Goal: Information Seeking & Learning: Learn about a topic

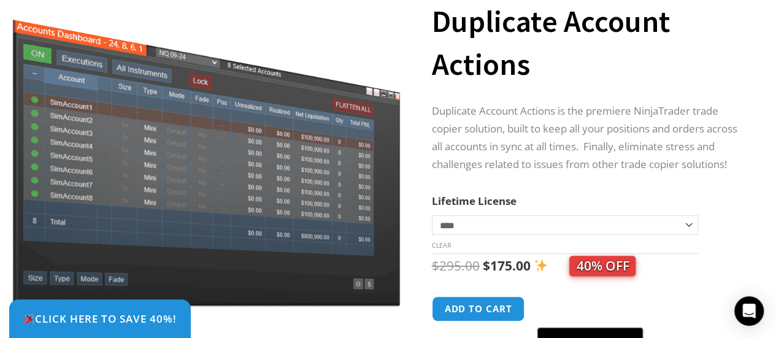
scroll to position [245, 0]
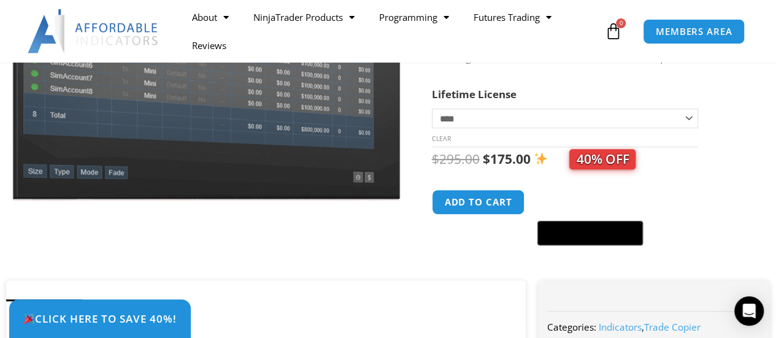
click at [685, 123] on select "**********" at bounding box center [565, 119] width 267 height 20
click at [432, 116] on select "**********" at bounding box center [565, 119] width 267 height 20
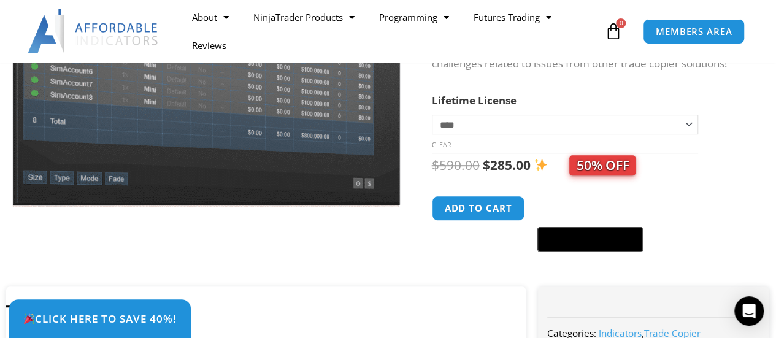
click at [682, 126] on select "**********" at bounding box center [565, 125] width 267 height 20
select select "*"
click at [432, 122] on select "**********" at bounding box center [565, 125] width 267 height 20
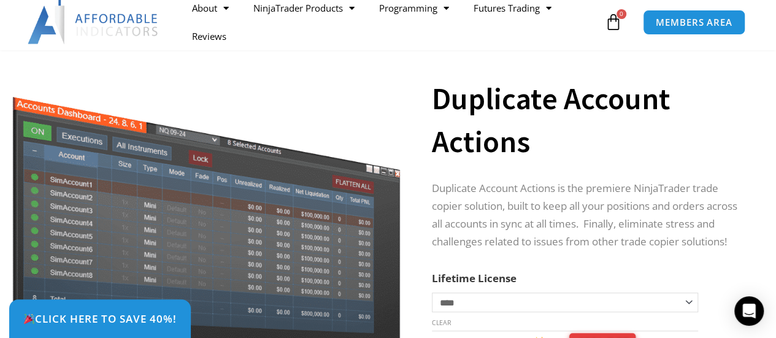
scroll to position [0, 0]
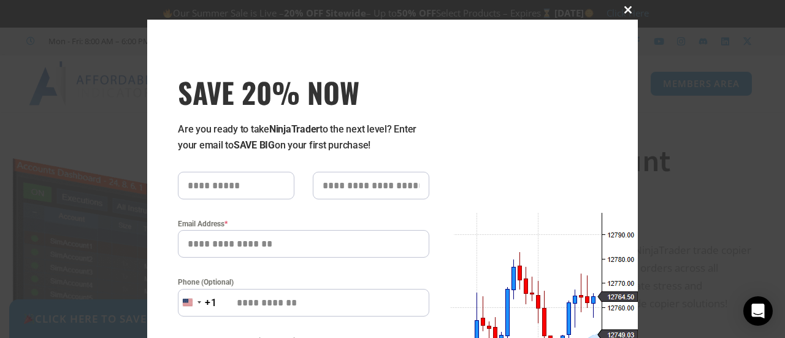
click at [619, 9] on span at bounding box center [629, 9] width 20 height 7
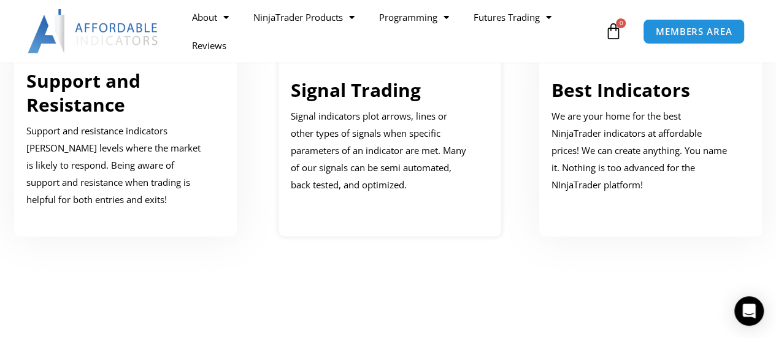
scroll to position [736, 0]
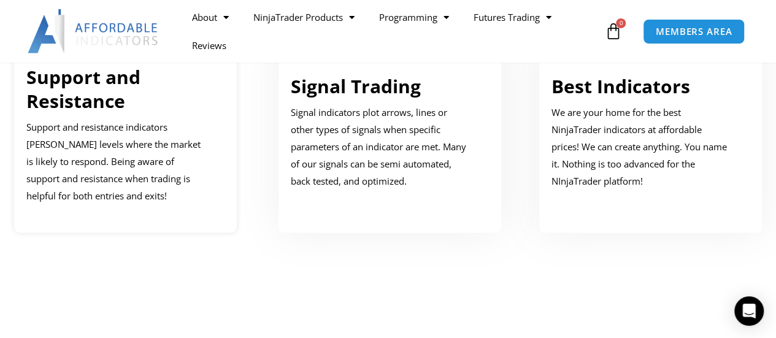
click at [125, 122] on p "Support and resistance indicators mark price levels where the market is likely …" at bounding box center [116, 161] width 180 height 85
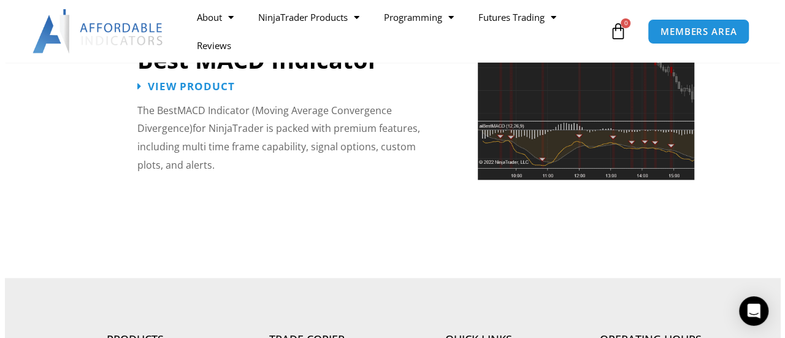
scroll to position [2820, 0]
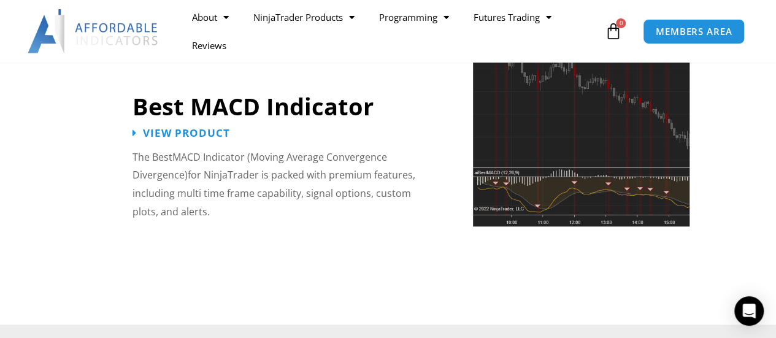
click at [568, 108] on img at bounding box center [581, 122] width 217 height 208
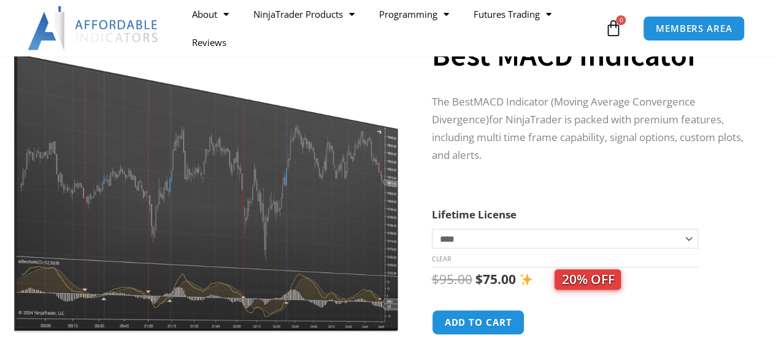
click at [226, 155] on img at bounding box center [206, 175] width 394 height 317
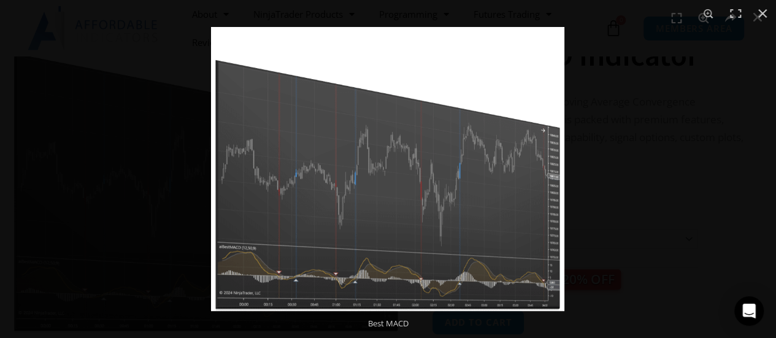
click at [372, 170] on img at bounding box center [387, 169] width 353 height 284
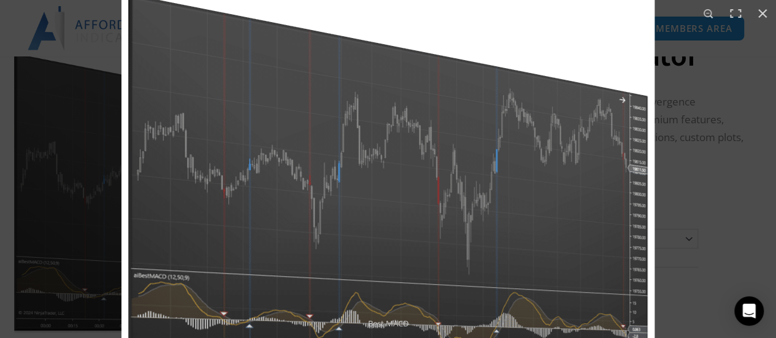
click at [565, 137] on img at bounding box center [387, 158] width 533 height 428
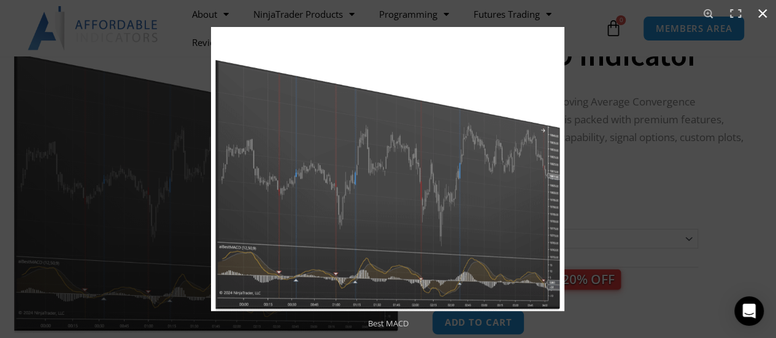
click at [605, 139] on div at bounding box center [599, 196] width 776 height 338
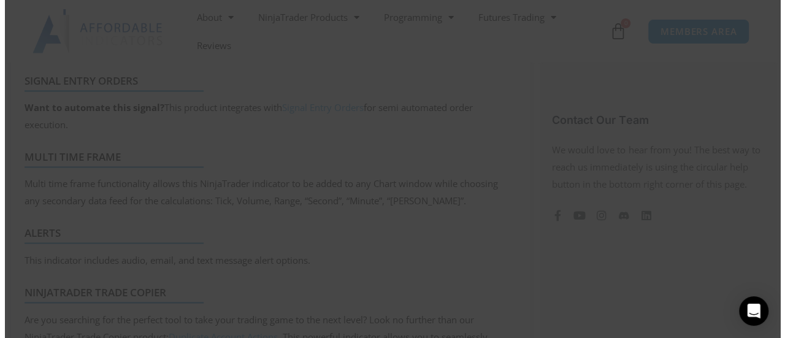
scroll to position [903, 0]
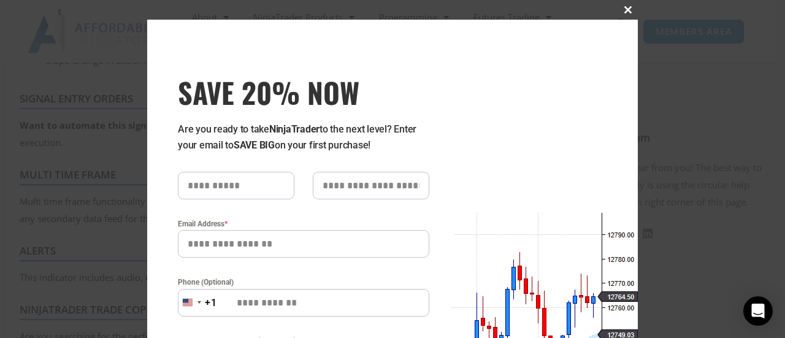
click at [623, 9] on span at bounding box center [629, 9] width 20 height 7
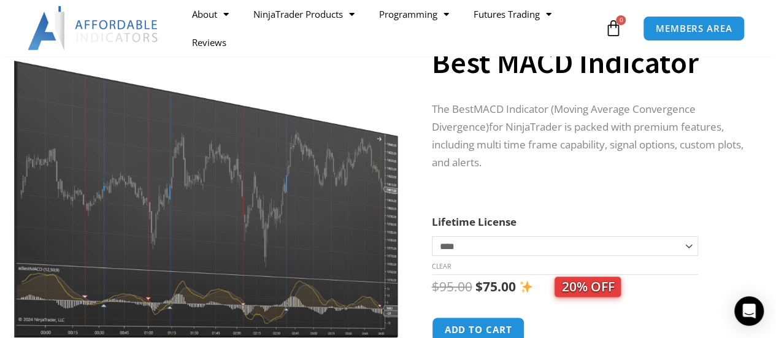
scroll to position [184, 0]
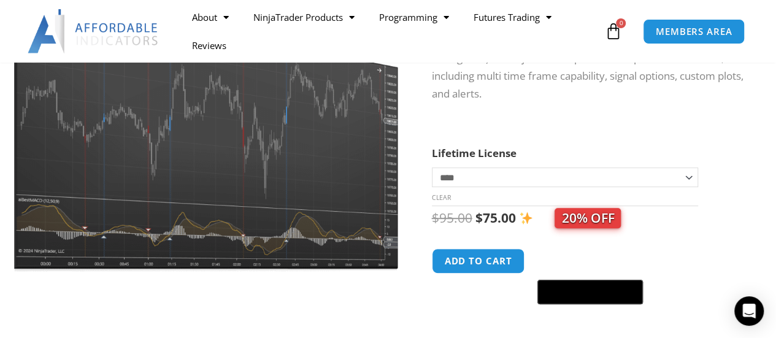
click at [295, 174] on img at bounding box center [206, 113] width 394 height 317
click at [241, 172] on img at bounding box center [206, 113] width 394 height 317
click at [236, 222] on img at bounding box center [206, 113] width 394 height 317
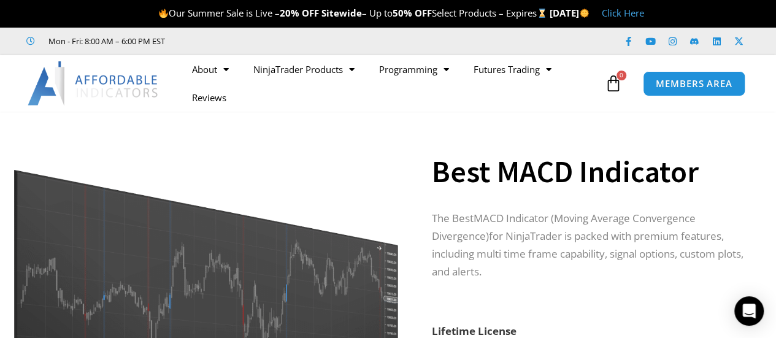
scroll to position [61, 0]
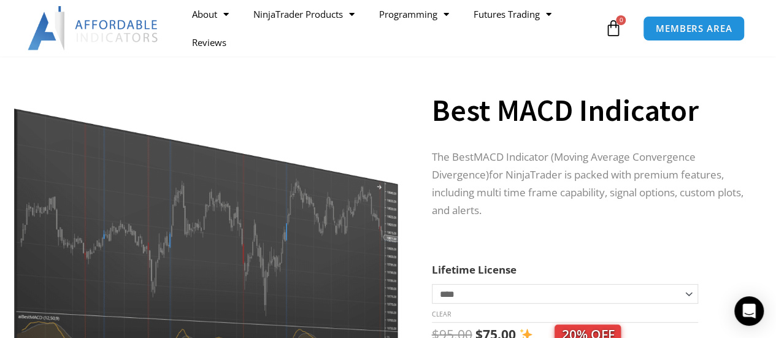
click at [243, 201] on img at bounding box center [206, 230] width 394 height 317
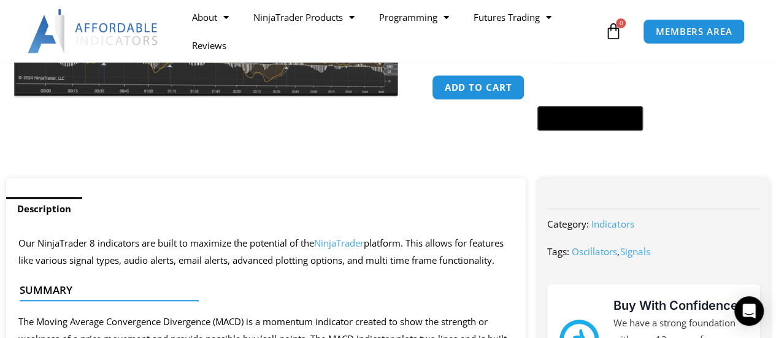
scroll to position [184, 0]
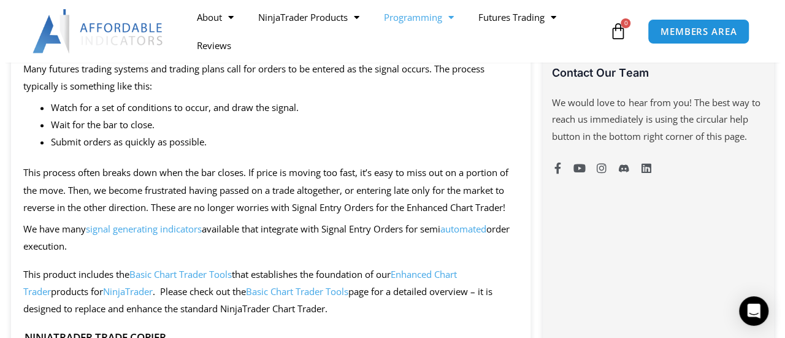
scroll to position [965, 0]
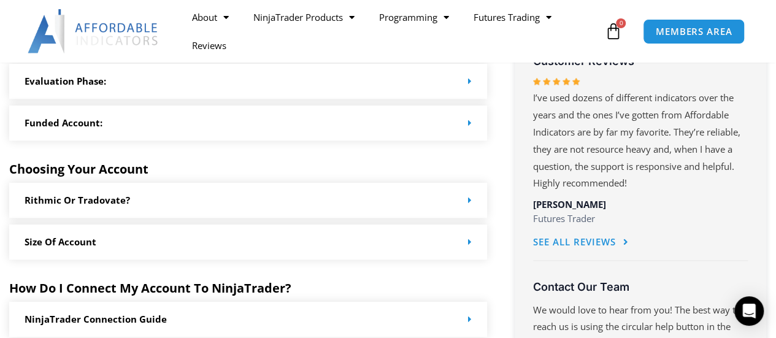
scroll to position [614, 0]
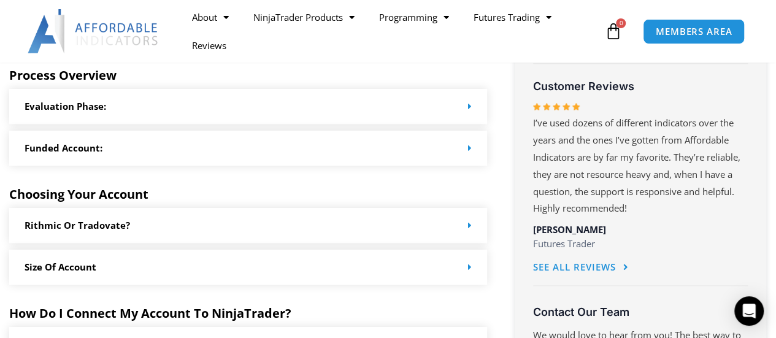
click at [470, 144] on icon at bounding box center [470, 148] width 4 height 9
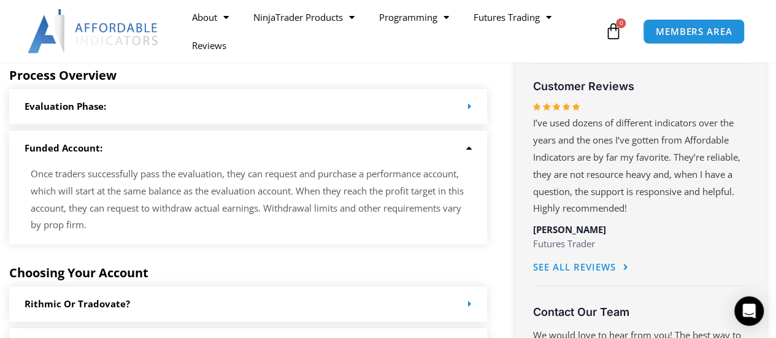
click at [466, 144] on icon at bounding box center [467, 148] width 9 height 9
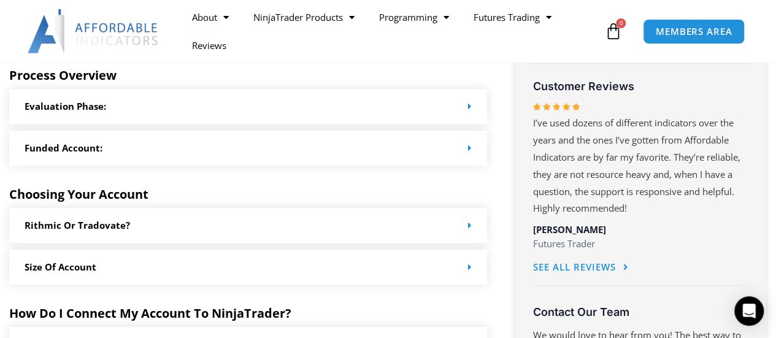
scroll to position [675, 0]
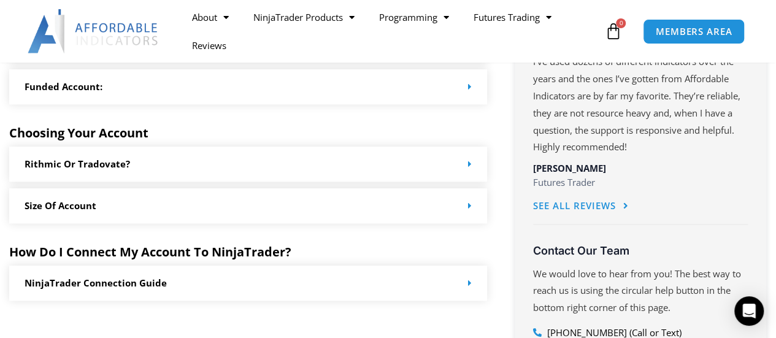
click at [468, 158] on div "Rithmic or Tradovate?" at bounding box center [248, 164] width 478 height 35
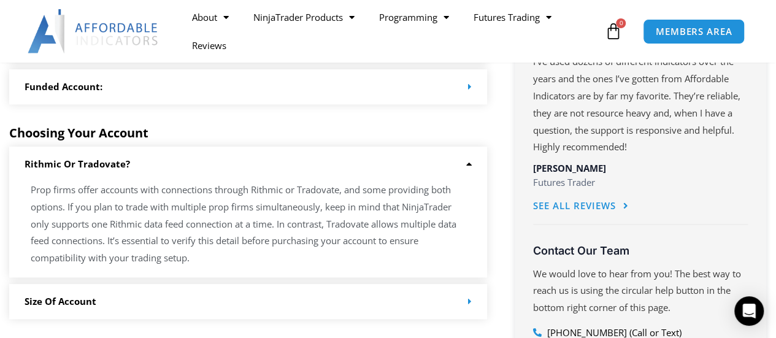
click at [464, 165] on icon at bounding box center [467, 164] width 9 height 9
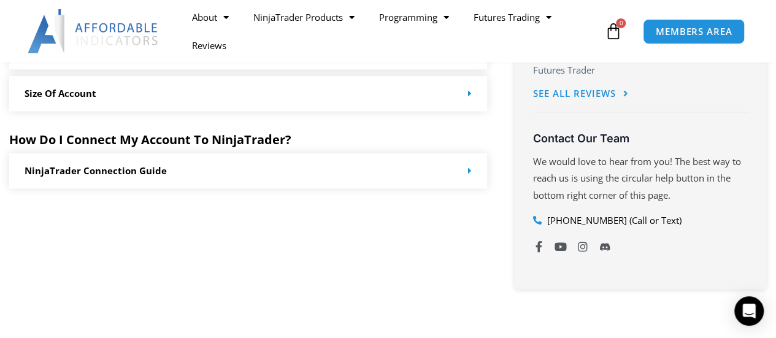
scroll to position [798, 0]
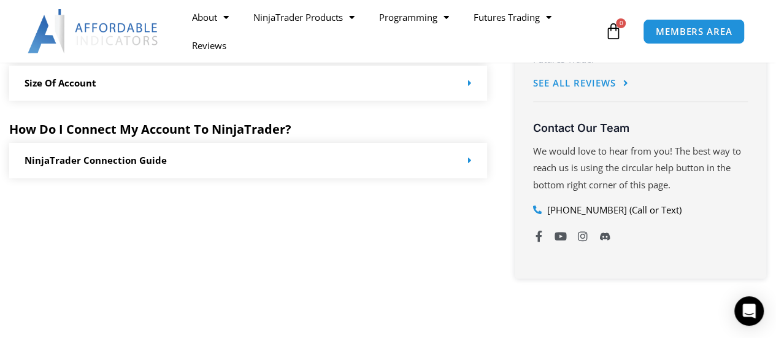
click at [463, 159] on span at bounding box center [467, 160] width 9 height 9
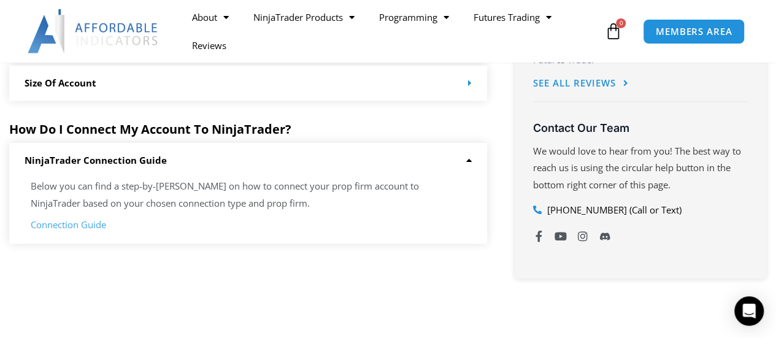
click at [465, 161] on icon at bounding box center [467, 160] width 9 height 9
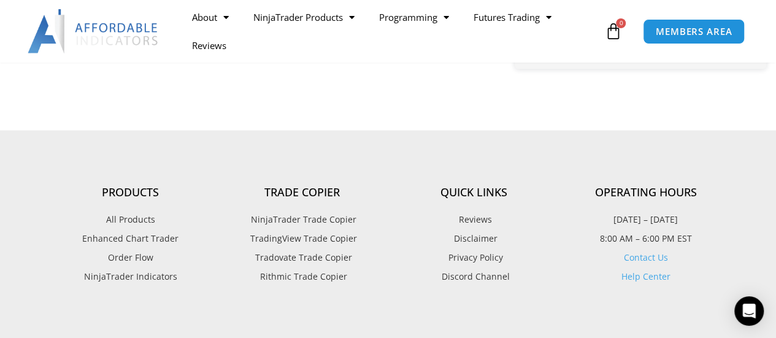
scroll to position [1043, 0]
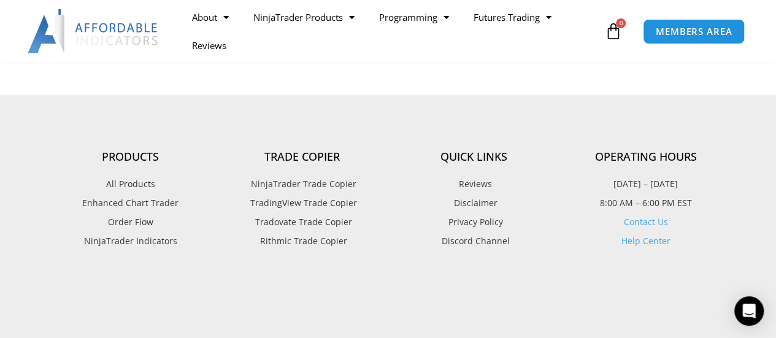
click at [330, 210] on span "TradingView Trade Copier" at bounding box center [302, 203] width 110 height 16
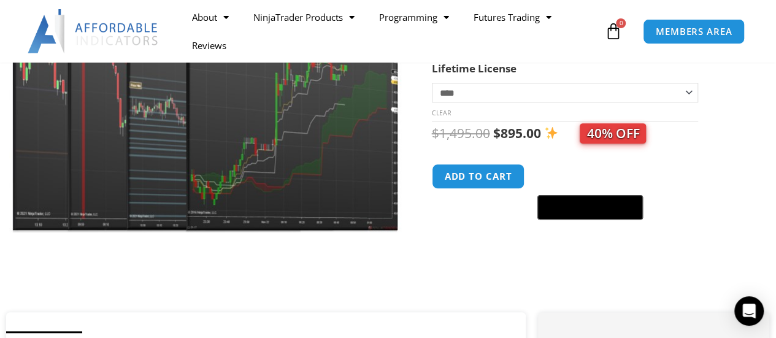
click at [214, 128] on img at bounding box center [206, 63] width 394 height 339
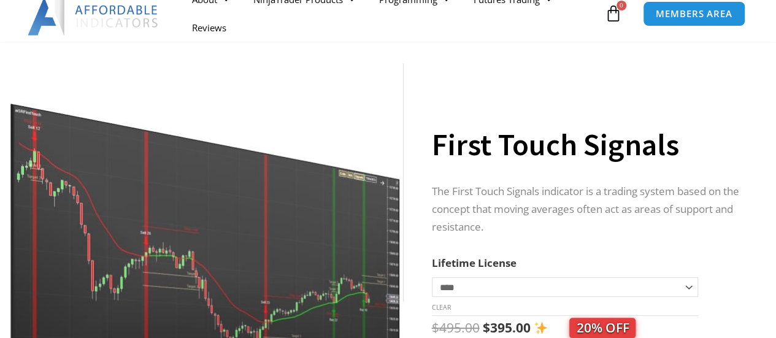
scroll to position [123, 0]
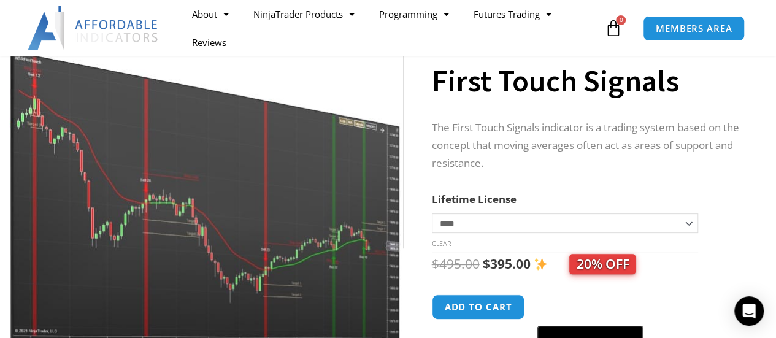
click at [315, 229] on img at bounding box center [206, 179] width 394 height 339
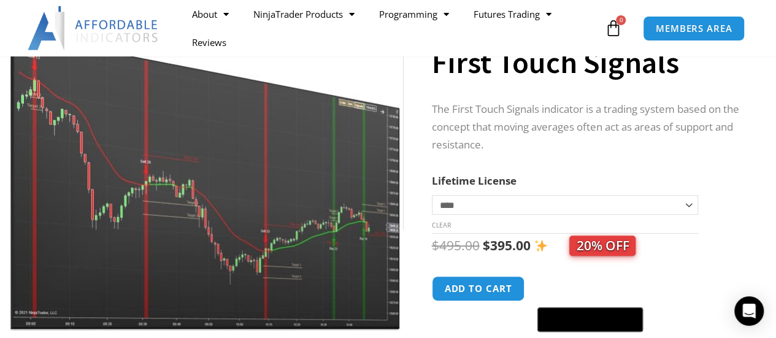
click at [346, 147] on img at bounding box center [206, 161] width 394 height 339
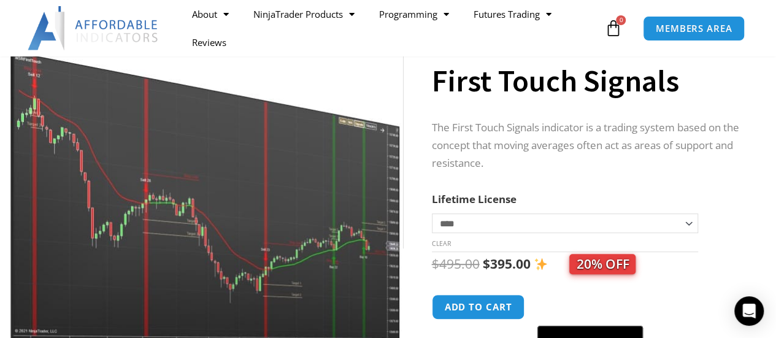
click at [346, 147] on img at bounding box center [206, 179] width 394 height 339
click at [67, 123] on img at bounding box center [206, 179] width 394 height 339
click at [28, 126] on img at bounding box center [206, 179] width 394 height 339
click at [61, 212] on img at bounding box center [206, 179] width 394 height 339
click at [67, 204] on img at bounding box center [206, 179] width 394 height 339
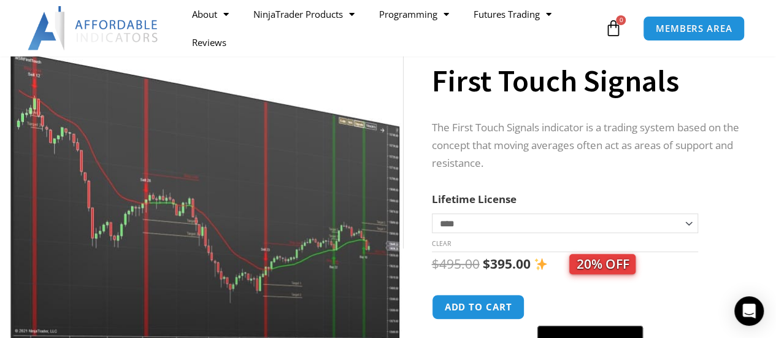
click at [113, 182] on img at bounding box center [206, 179] width 394 height 339
click at [19, 190] on img at bounding box center [206, 179] width 394 height 339
click at [16, 222] on img at bounding box center [206, 179] width 394 height 339
click at [44, 258] on img at bounding box center [206, 179] width 394 height 339
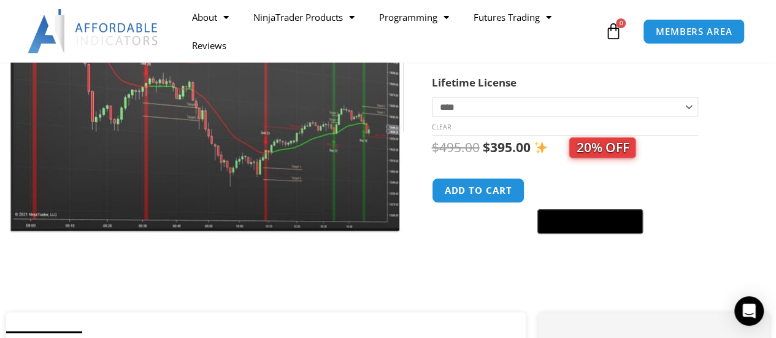
scroll to position [245, 0]
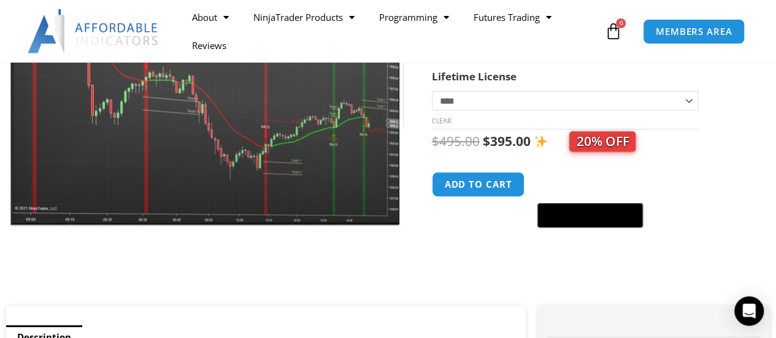
click at [223, 210] on img at bounding box center [206, 57] width 394 height 339
click at [293, 177] on img at bounding box center [206, 57] width 394 height 339
click at [294, 174] on img at bounding box center [206, 57] width 394 height 339
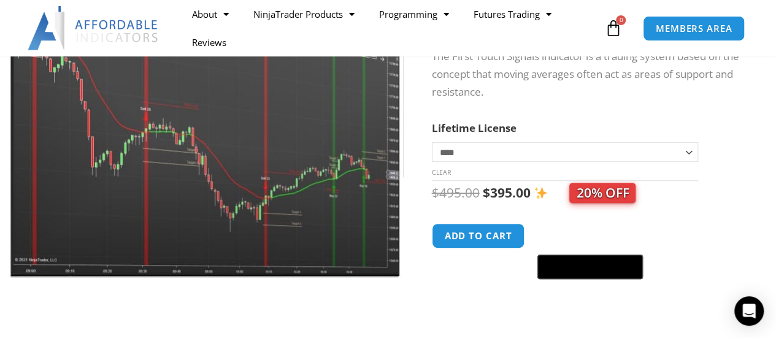
scroll to position [123, 0]
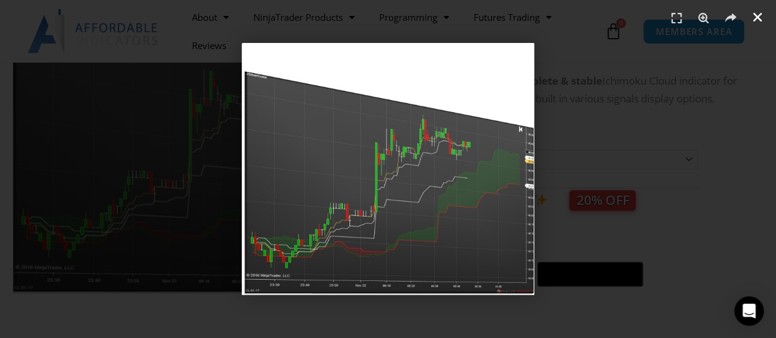
click at [761, 21] on icon "Close (Esc)" at bounding box center [758, 17] width 12 height 12
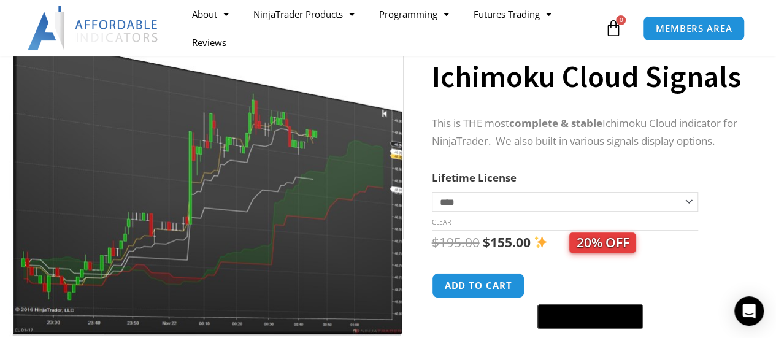
scroll to position [123, 0]
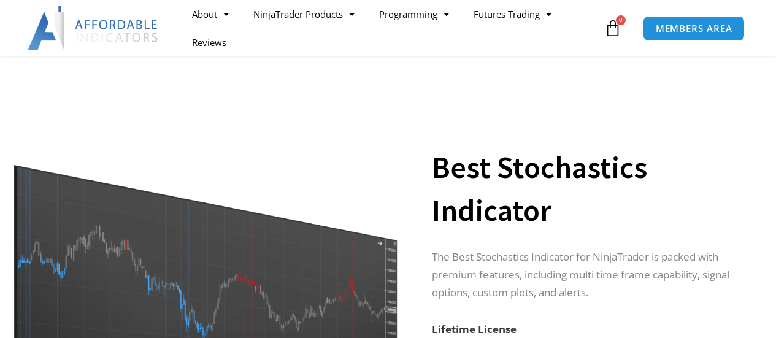
drag, startPoint x: 0, startPoint y: 0, endPoint x: 191, endPoint y: 187, distance: 267.3
click at [191, 187] on img at bounding box center [206, 288] width 394 height 315
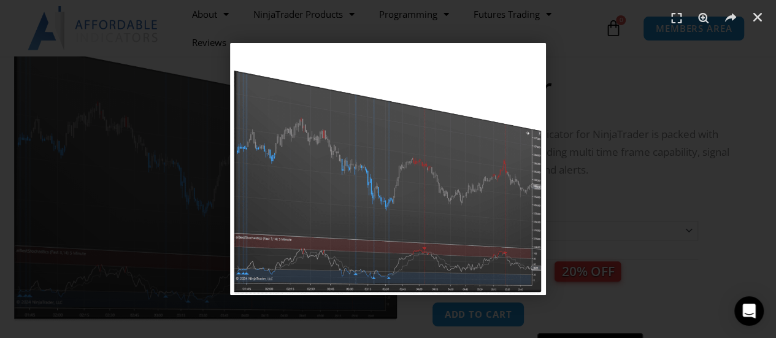
click at [600, 153] on div "1 / 1" at bounding box center [388, 169] width 690 height 252
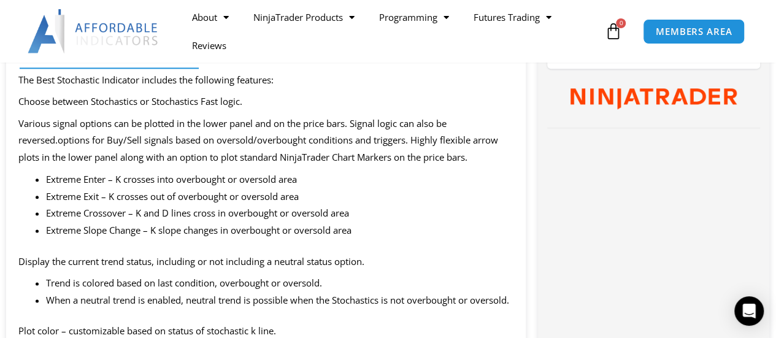
scroll to position [675, 0]
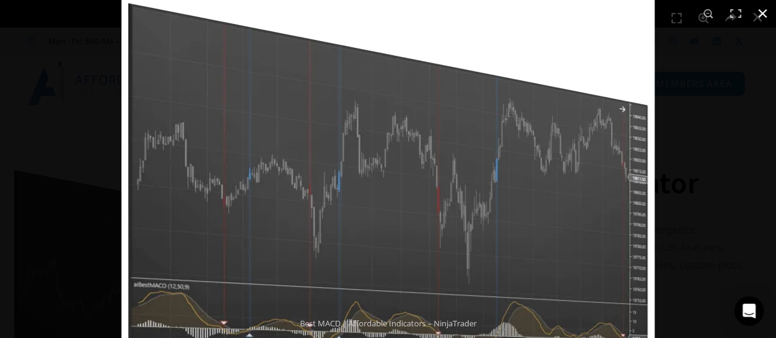
click at [736, 96] on div at bounding box center [509, 122] width 776 height 338
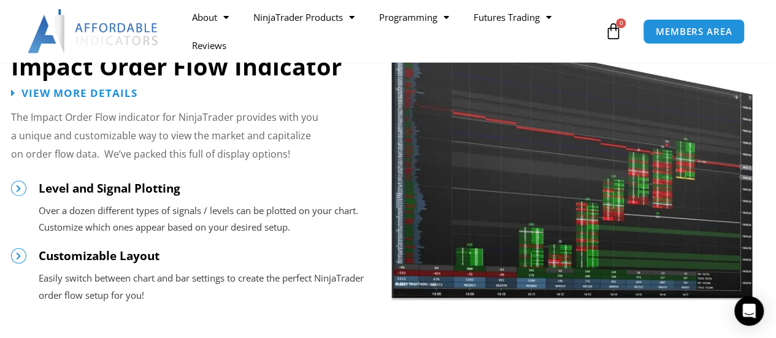
scroll to position [1043, 0]
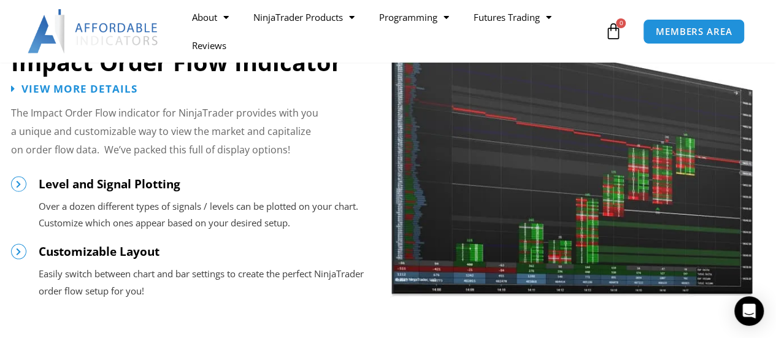
click at [519, 153] on img at bounding box center [571, 141] width 363 height 312
click at [552, 182] on img at bounding box center [571, 141] width 363 height 312
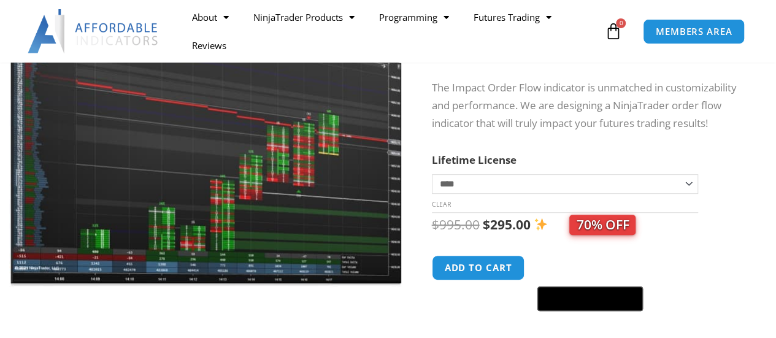
click at [276, 158] on img at bounding box center [206, 118] width 394 height 339
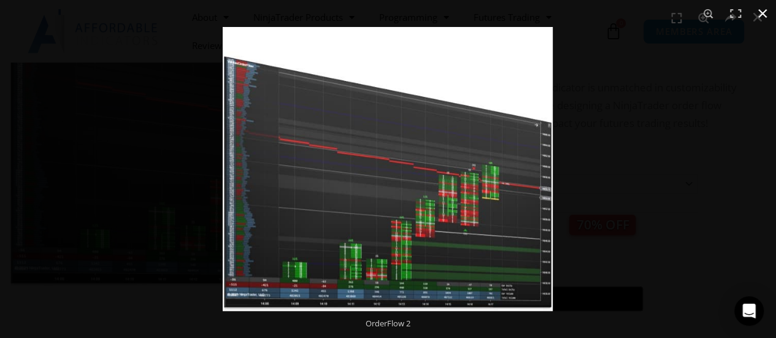
click at [579, 133] on div at bounding box center [611, 196] width 776 height 338
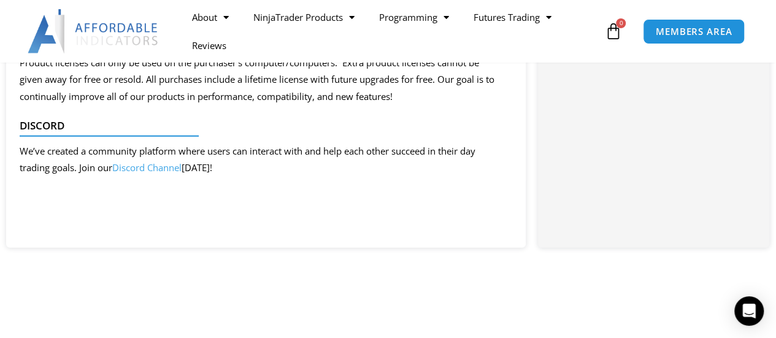
scroll to position [1606, 0]
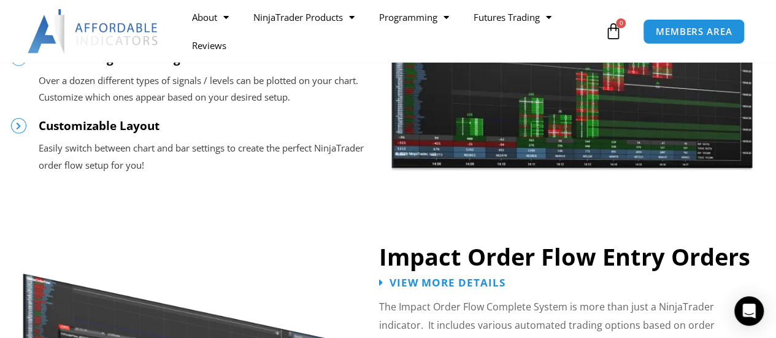
scroll to position [1166, 0]
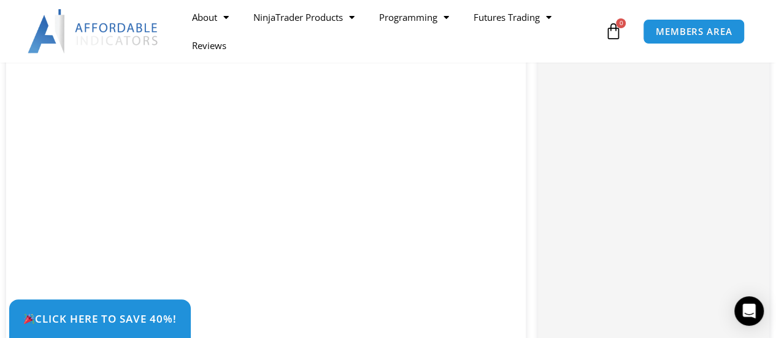
scroll to position [2393, 0]
